Goal: Task Accomplishment & Management: Use online tool/utility

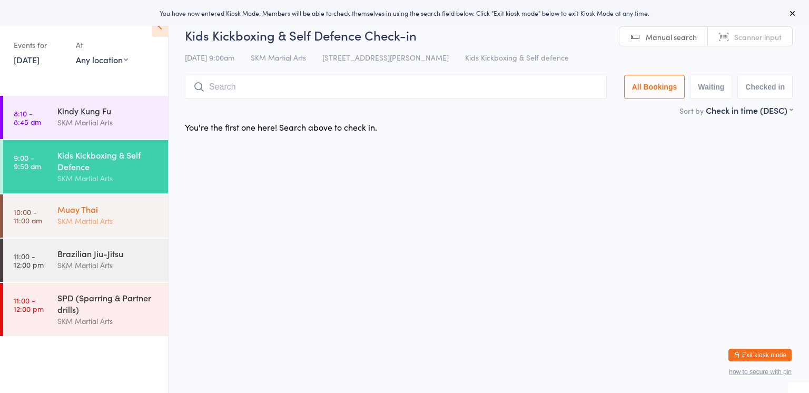
click at [107, 222] on div "SKM Martial Arts" at bounding box center [108, 221] width 102 height 12
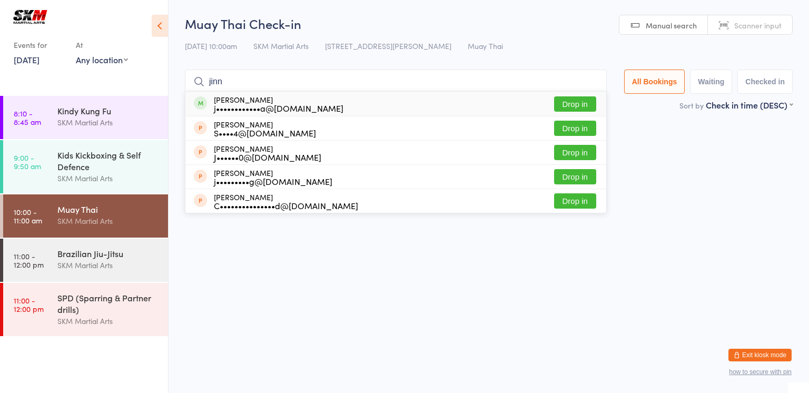
type input "jinn"
click at [563, 96] on button "Drop in" at bounding box center [575, 103] width 42 height 15
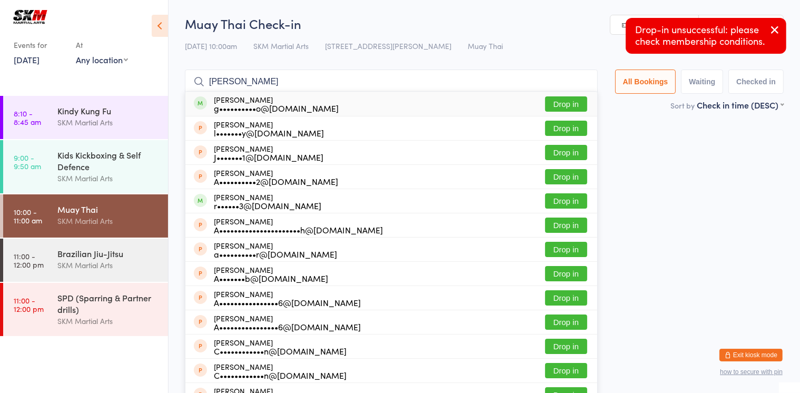
type input "[PERSON_NAME]"
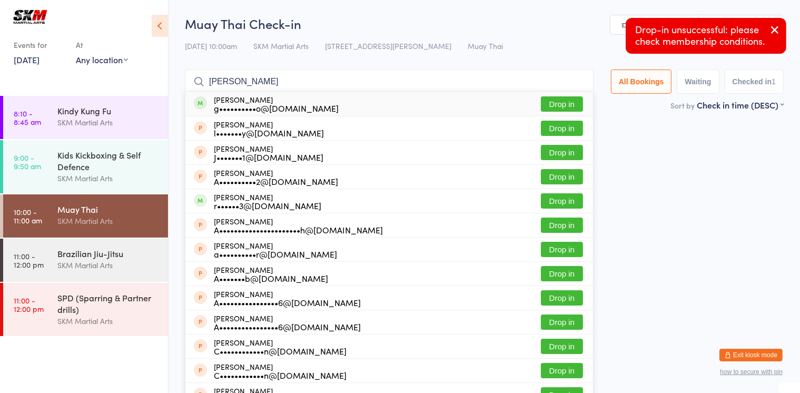
click at [577, 105] on button "Drop in" at bounding box center [562, 103] width 42 height 15
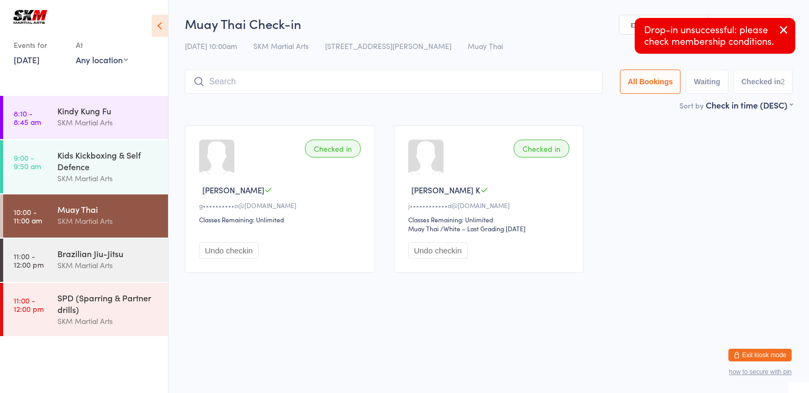
click at [458, 91] on input "search" at bounding box center [394, 82] width 418 height 24
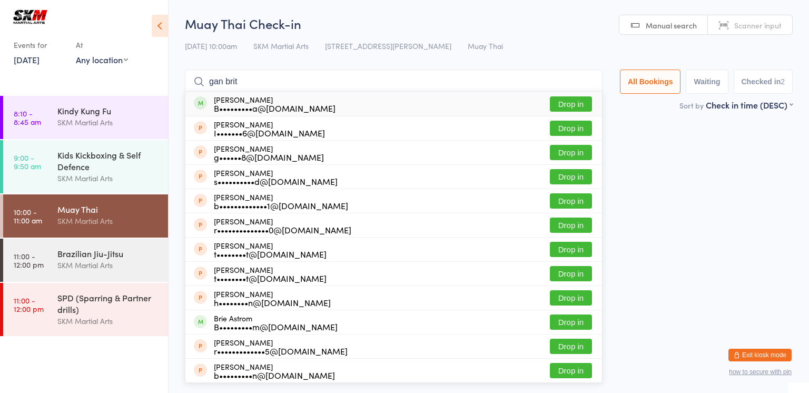
type input "gan brit"
click at [565, 105] on button "Drop in" at bounding box center [571, 103] width 42 height 15
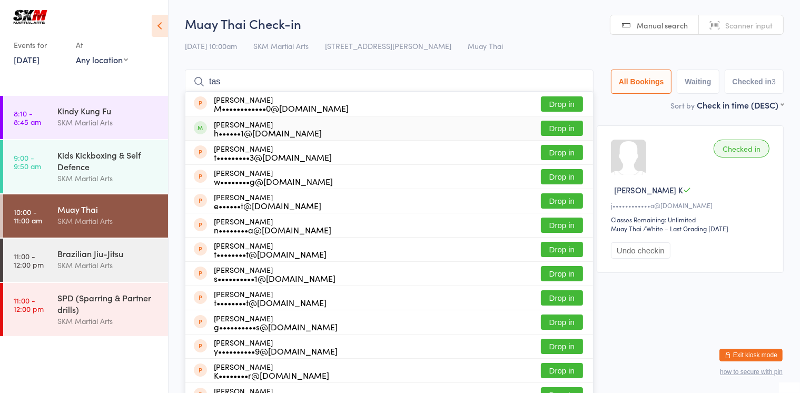
type input "tas"
click at [568, 134] on button "Drop in" at bounding box center [562, 128] width 42 height 15
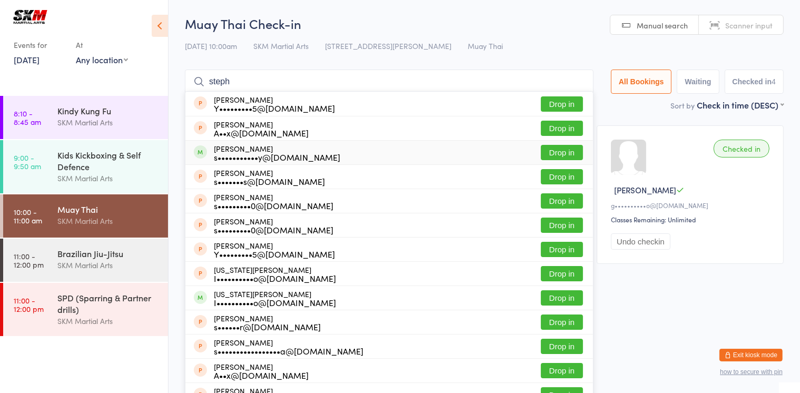
type input "steph"
click at [272, 156] on div "s•••••••••••y@[DOMAIN_NAME]" at bounding box center [277, 157] width 126 height 8
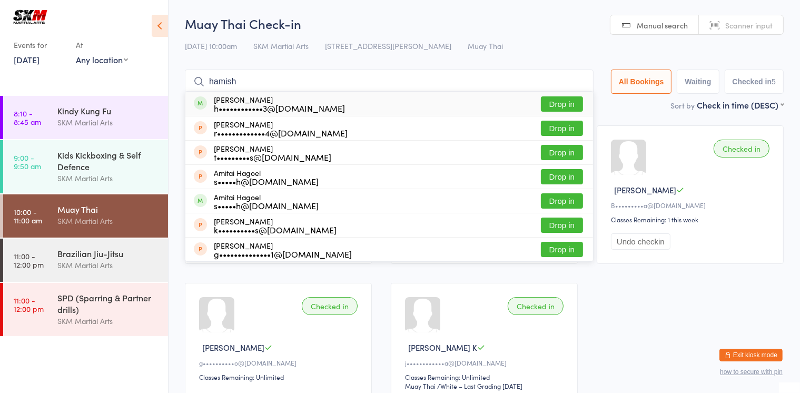
type input "hamish"
click at [554, 103] on button "Drop in" at bounding box center [562, 103] width 42 height 15
